Goal: Task Accomplishment & Management: Manage account settings

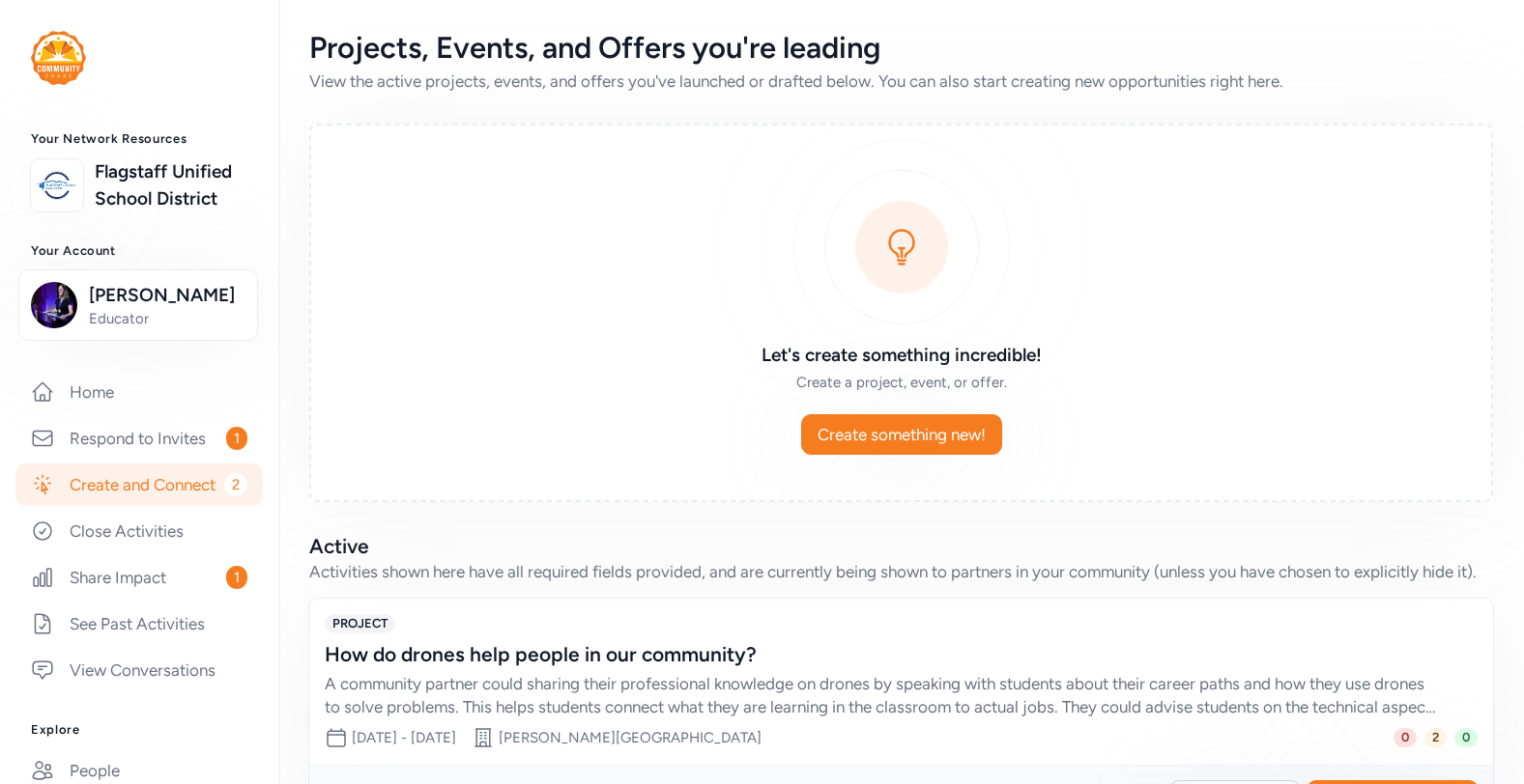
scroll to position [10, 0]
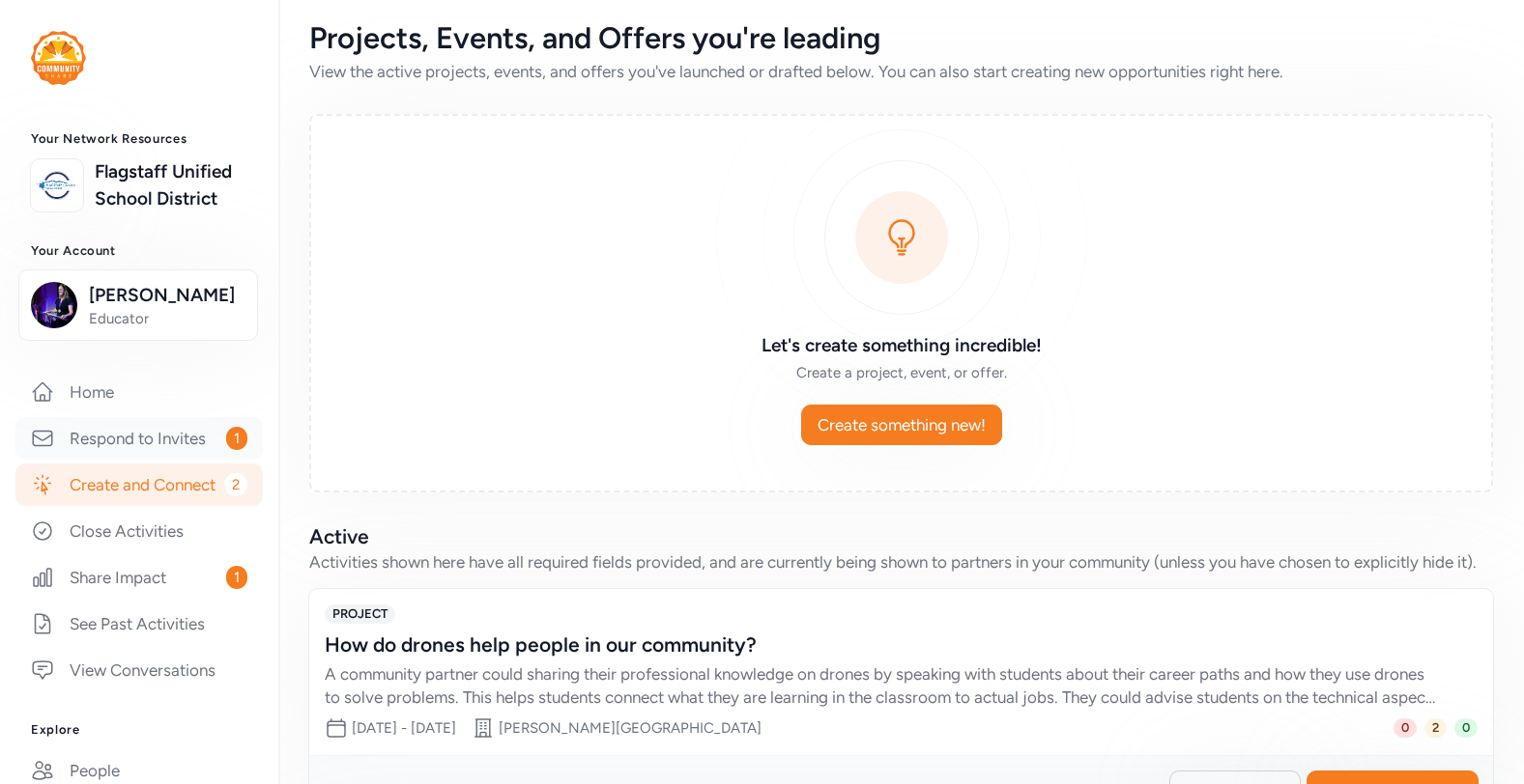
click at [154, 460] on link "Respond to Invites 1" at bounding box center [139, 438] width 247 height 42
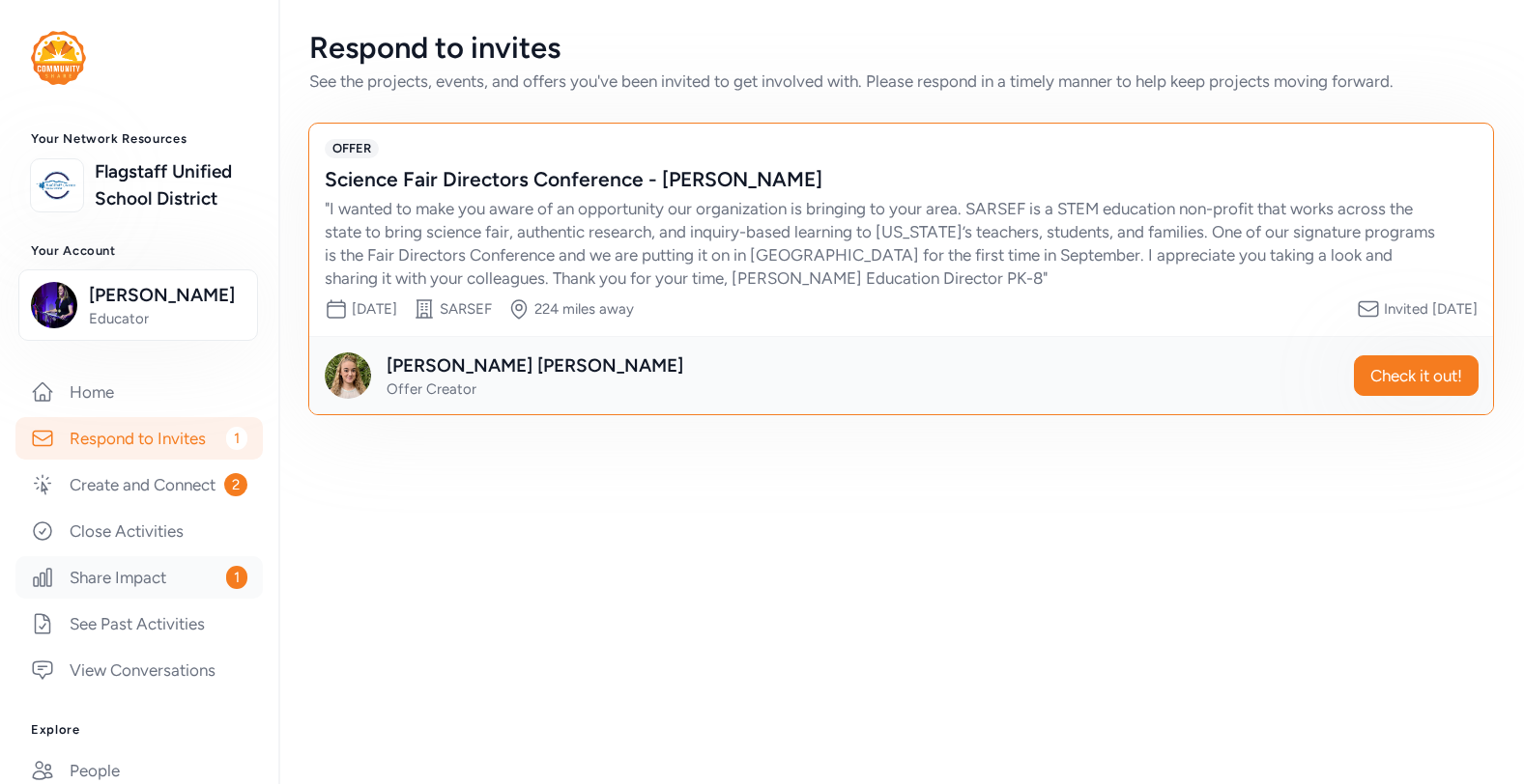
click at [166, 599] on link "Share Impact 1" at bounding box center [139, 577] width 247 height 42
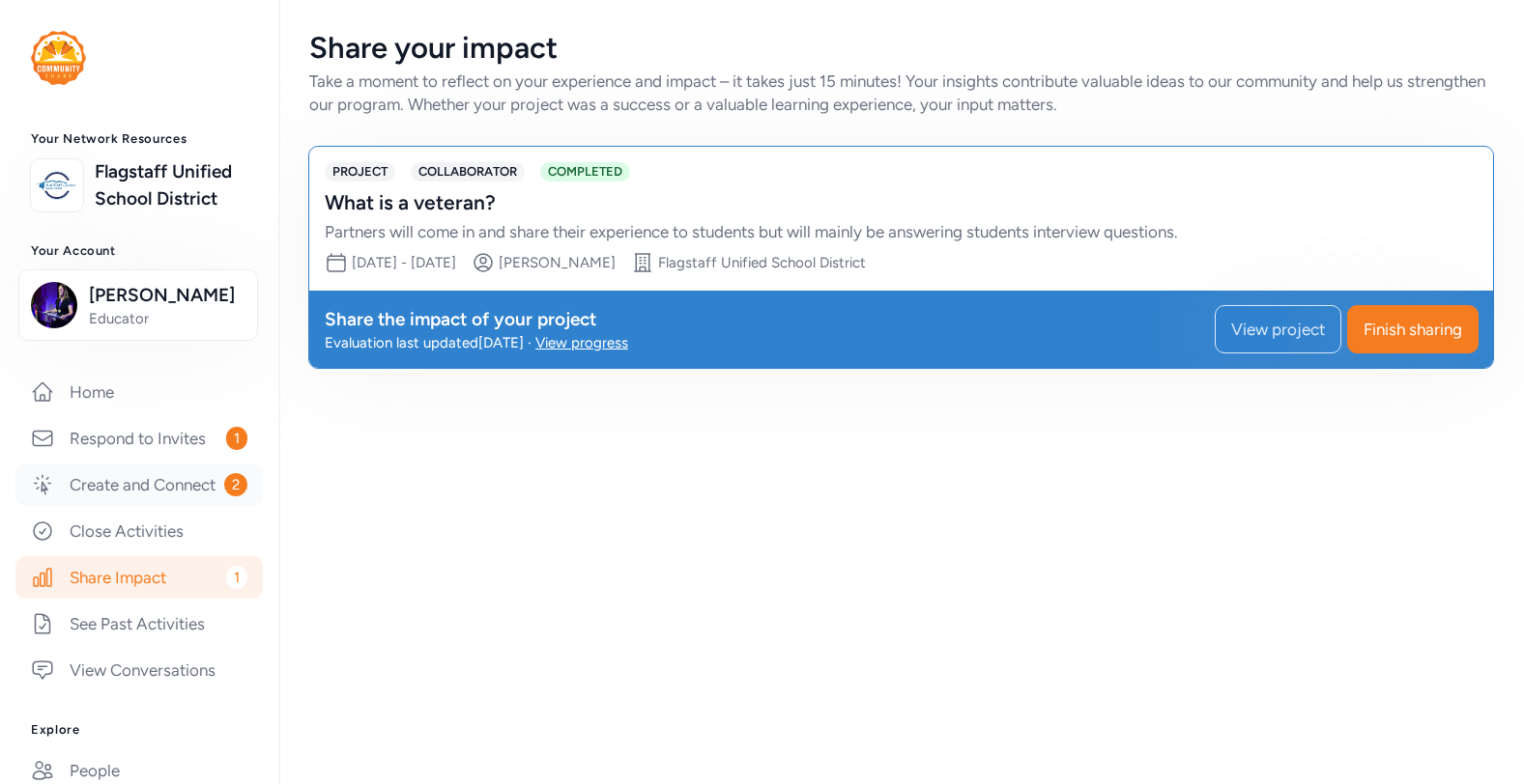
click at [156, 506] on link "Create and Connect 2" at bounding box center [139, 485] width 247 height 42
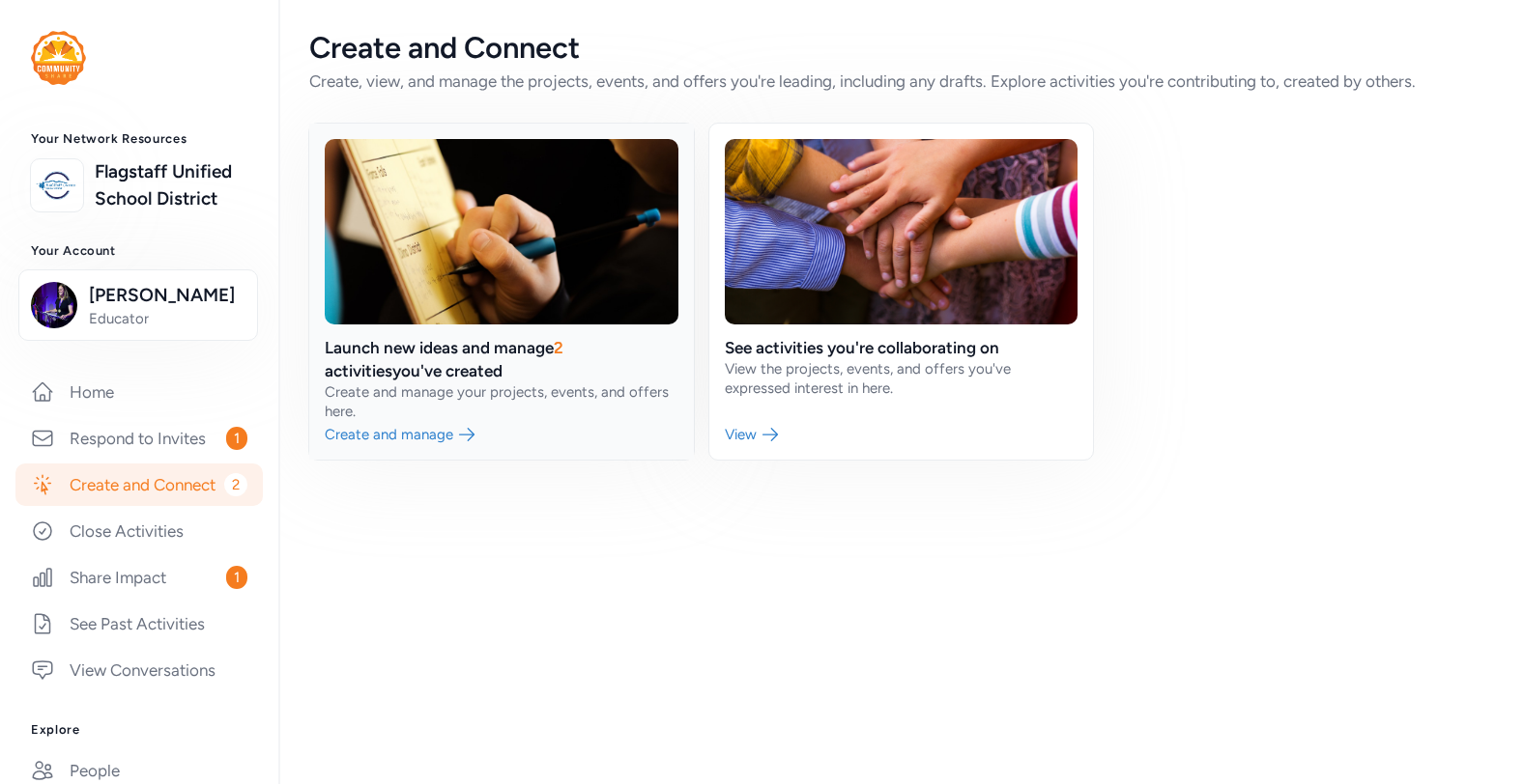
click at [556, 346] on link at bounding box center [501, 292] width 384 height 336
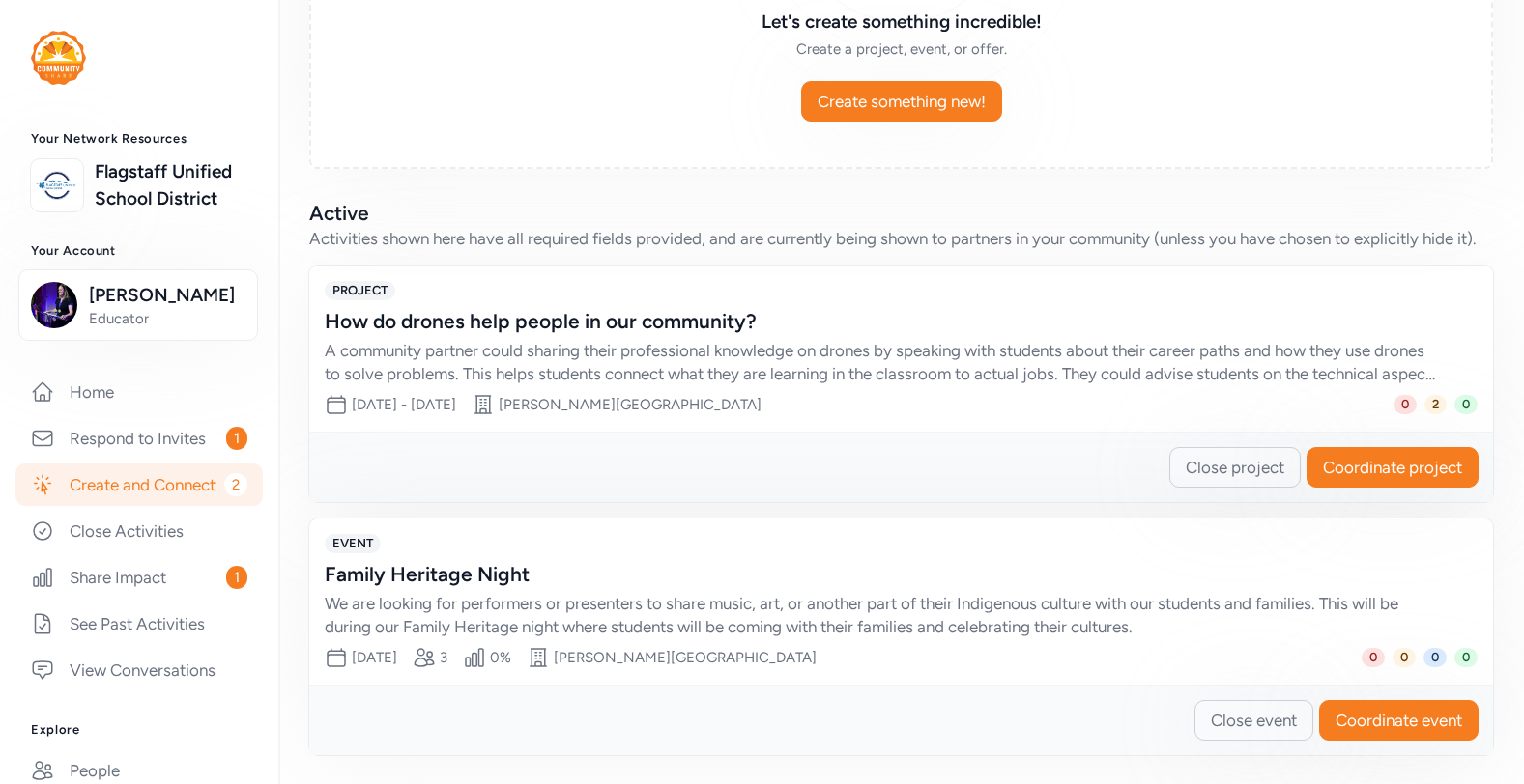
scroll to position [336, 0]
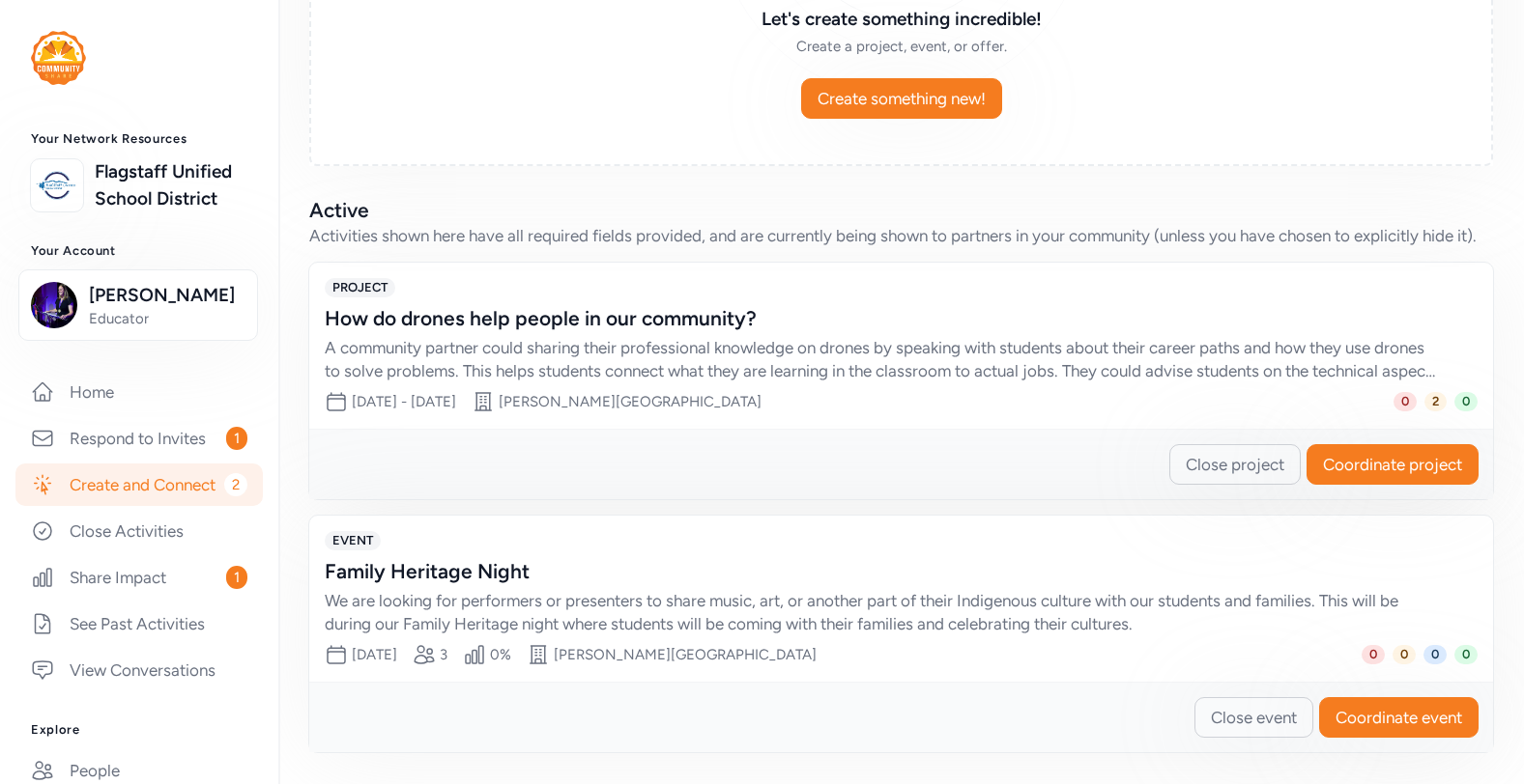
click at [470, 590] on div "We are looking for performers or presenters to share music, art, or another par…" at bounding box center [882, 612] width 1114 height 46
click at [991, 609] on div "We are looking for performers or presenters to share music, art, or another par…" at bounding box center [882, 612] width 1114 height 46
click at [1382, 704] on button "Coordinate event" at bounding box center [1399, 717] width 160 height 40
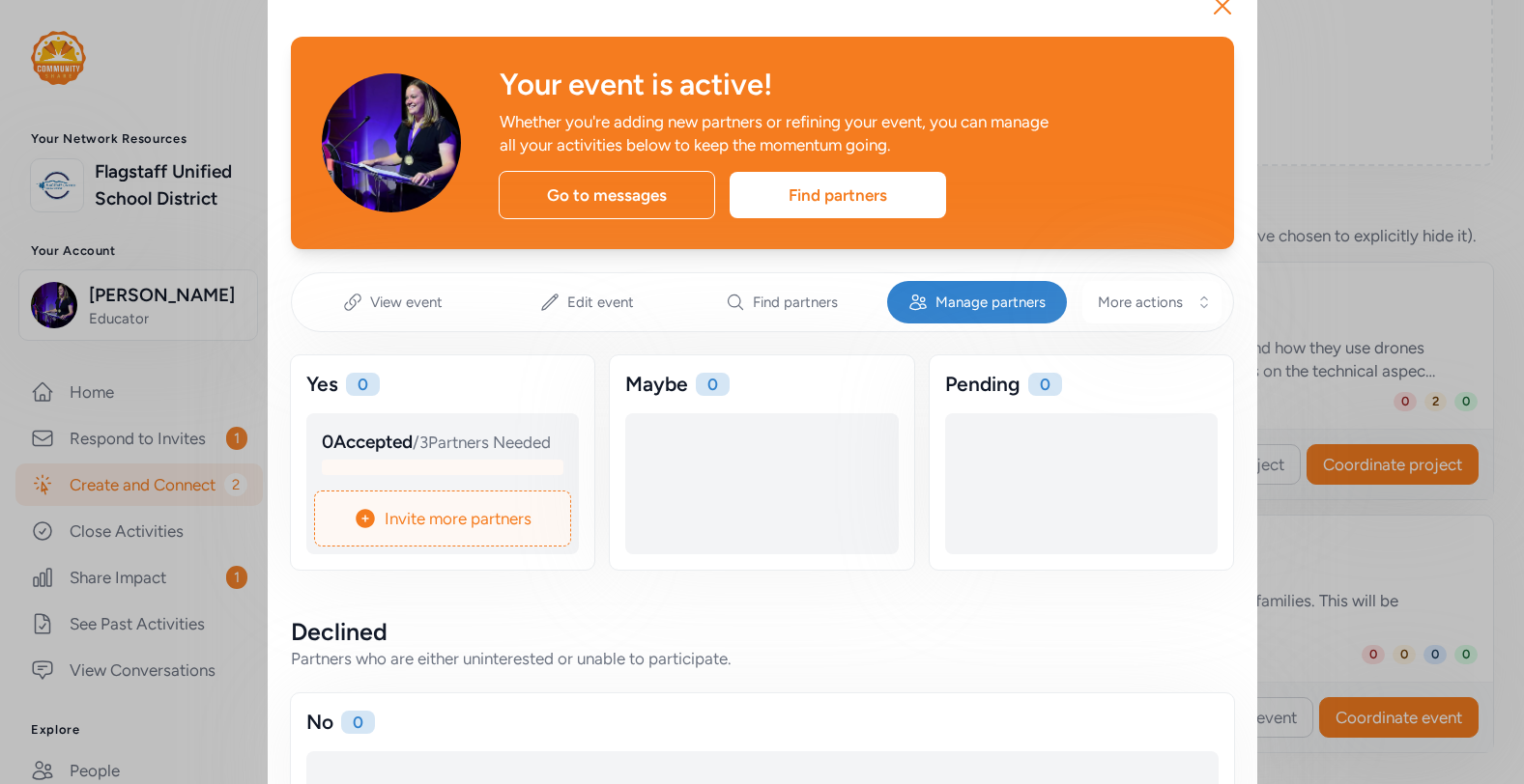
scroll to position [44, 0]
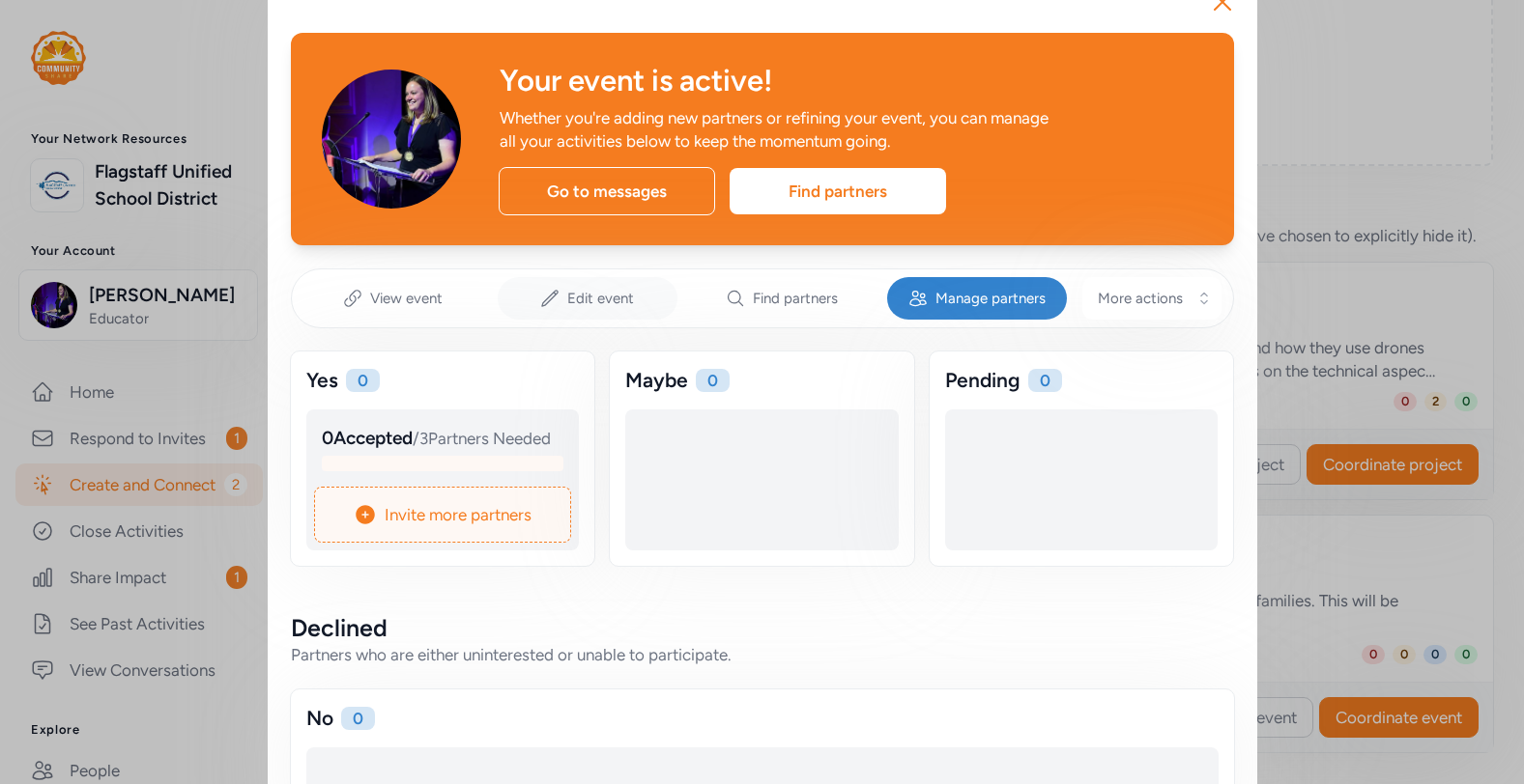
click at [597, 298] on span "Edit event" at bounding box center [601, 298] width 67 height 20
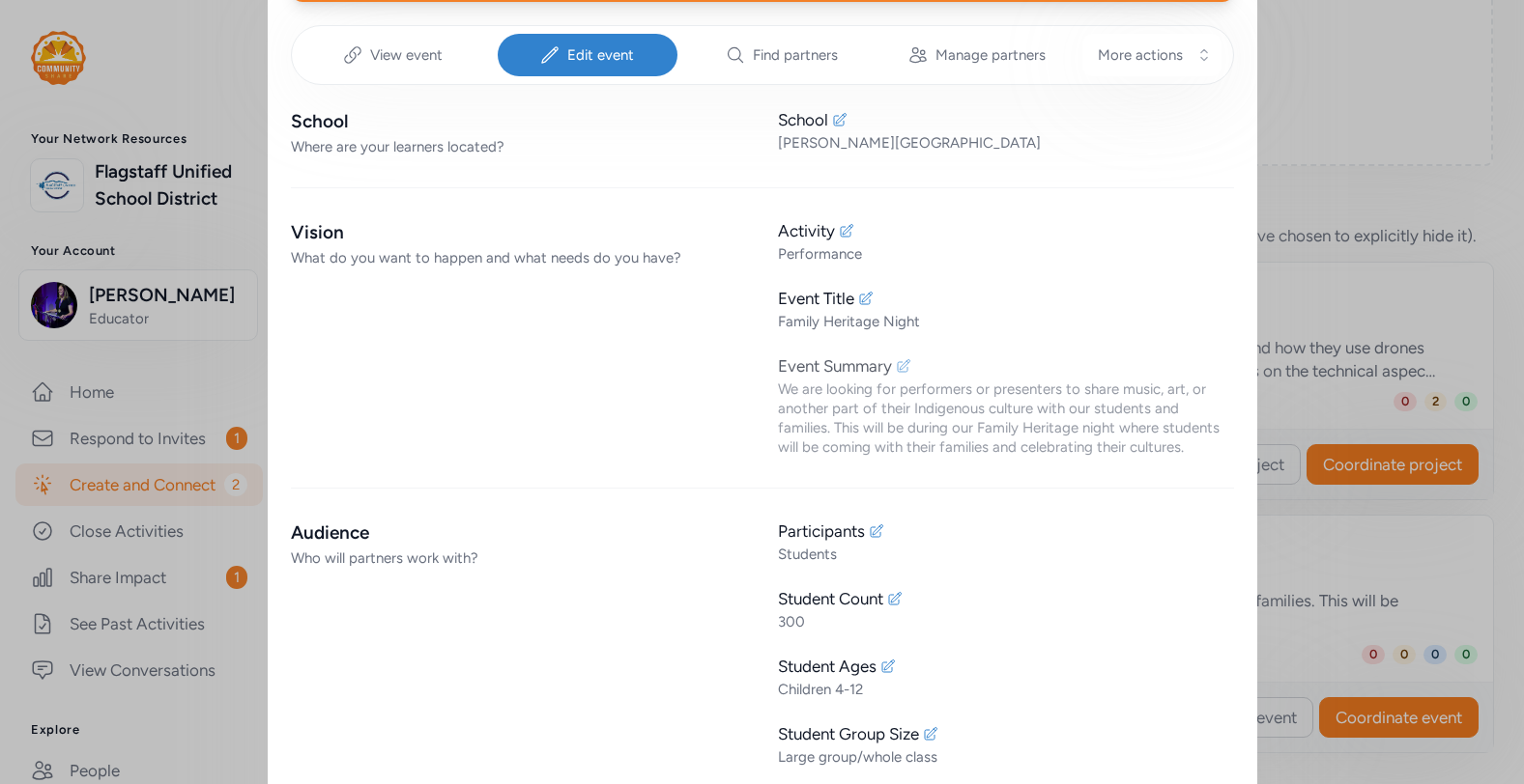
scroll to position [309, 0]
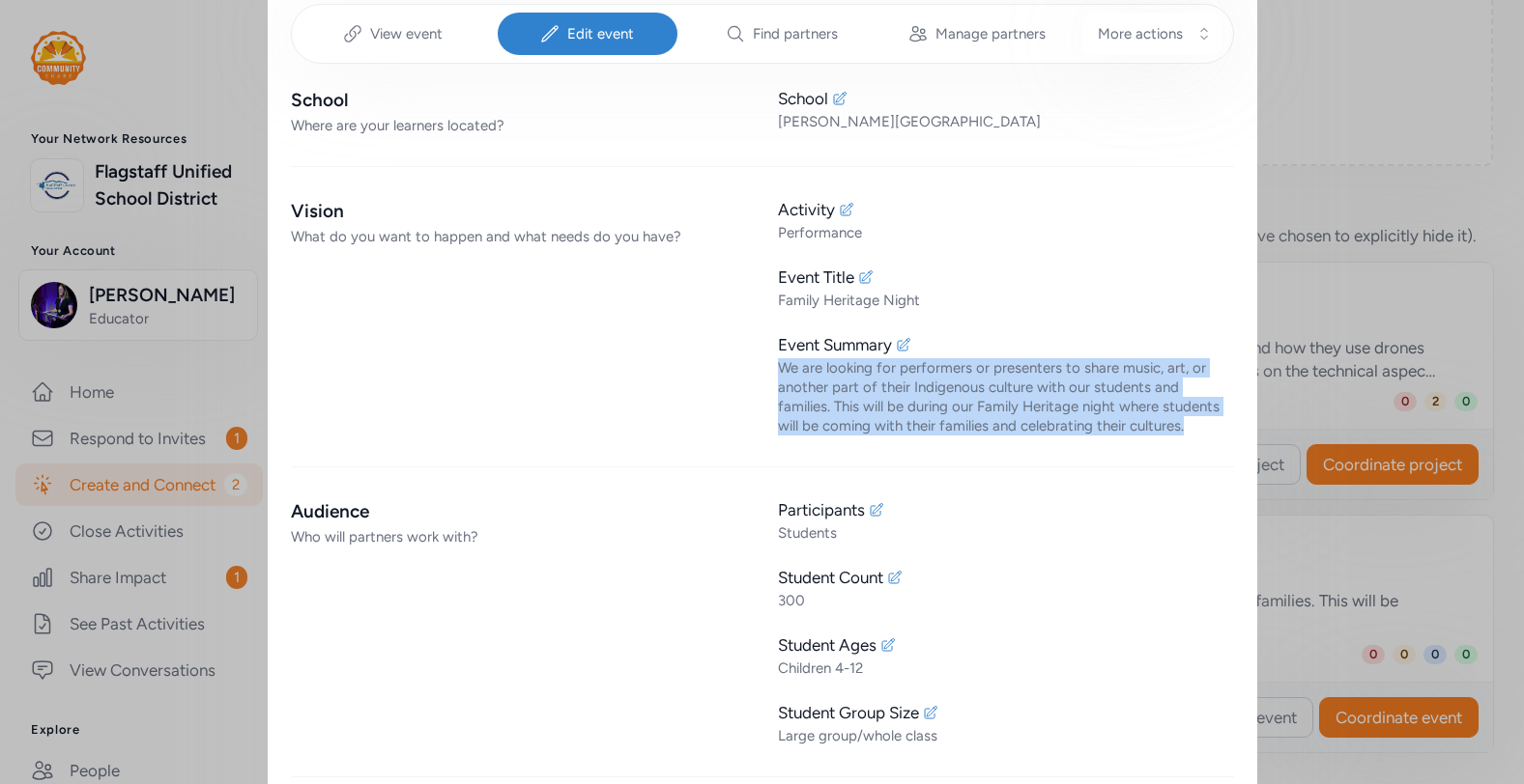
drag, startPoint x: 779, startPoint y: 362, endPoint x: 1229, endPoint y: 436, distance: 456.0
click at [1229, 436] on div "School Where are your learners located? School Thomas Elementary School Vision …" at bounding box center [762, 752] width 943 height 1333
copy div "We are looking for performers or presenters to share music, art, or another par…"
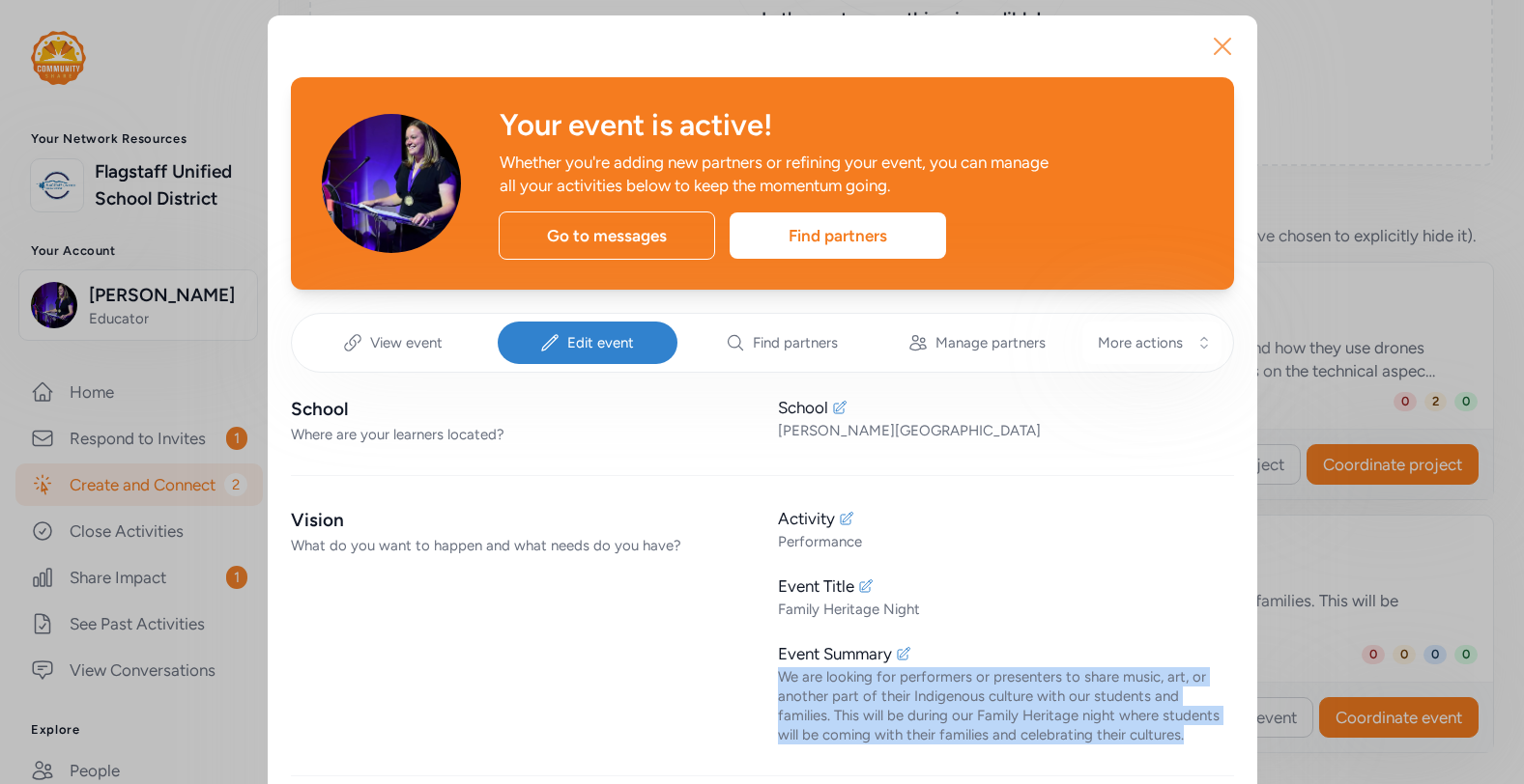
click at [1222, 51] on icon "button" at bounding box center [1222, 45] width 31 height 31
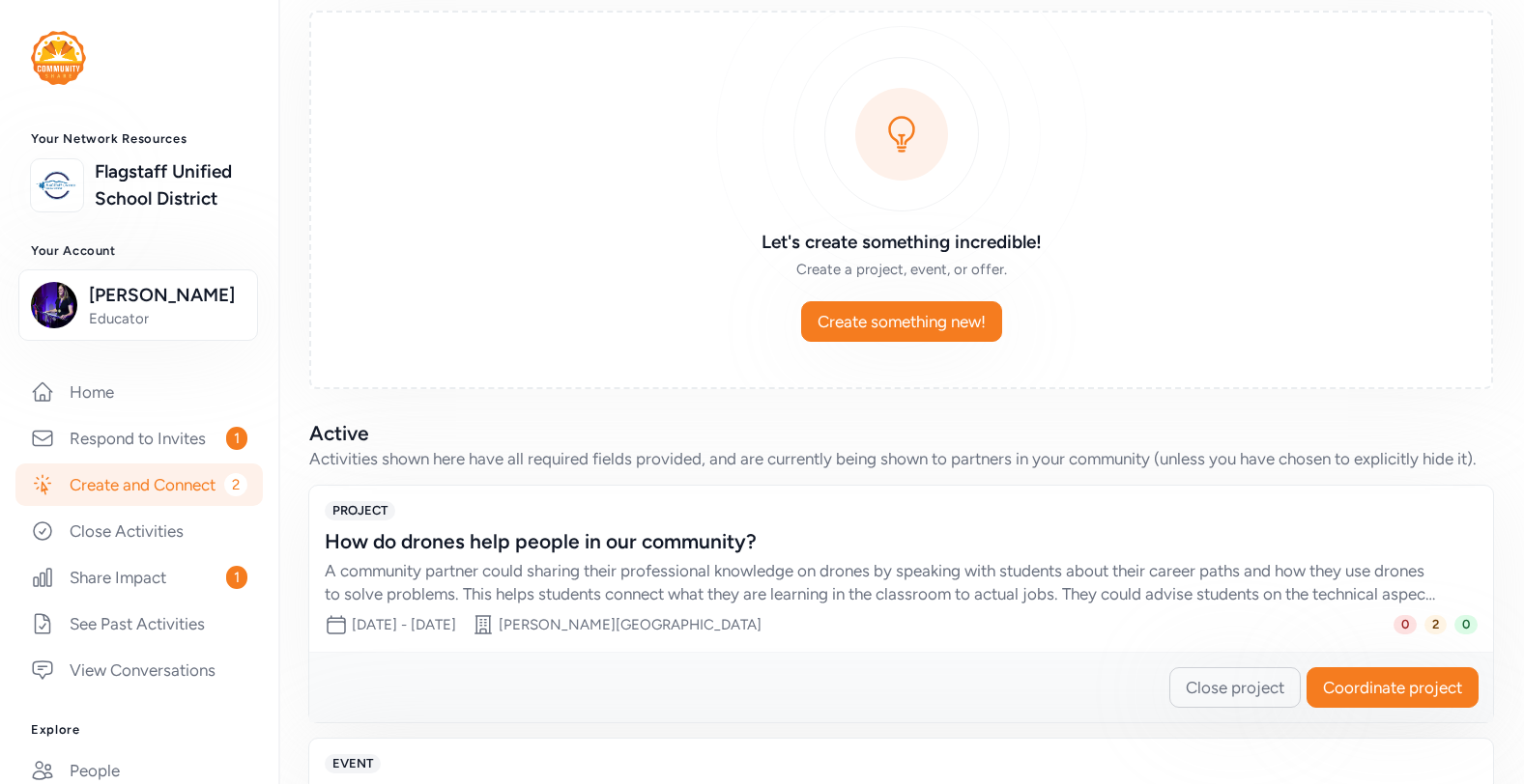
scroll to position [64, 0]
